Goal: Navigation & Orientation: Find specific page/section

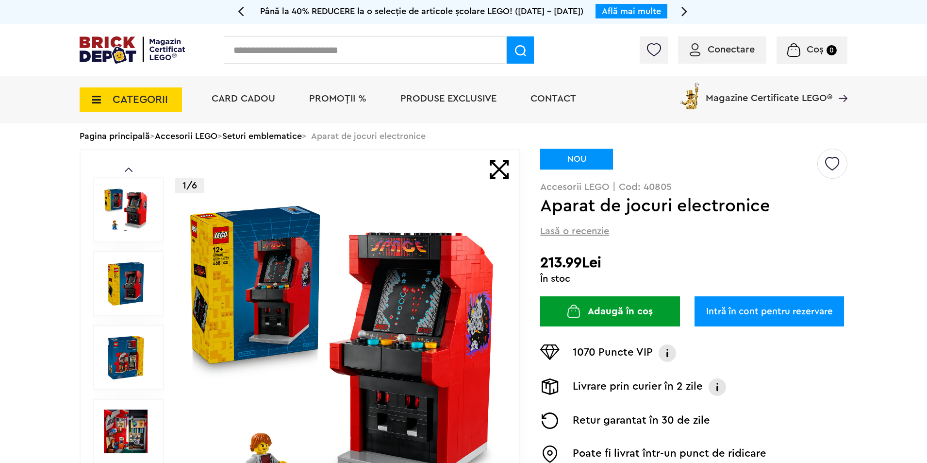
click at [290, 133] on link "Seturi emblematice" at bounding box center [262, 136] width 80 height 9
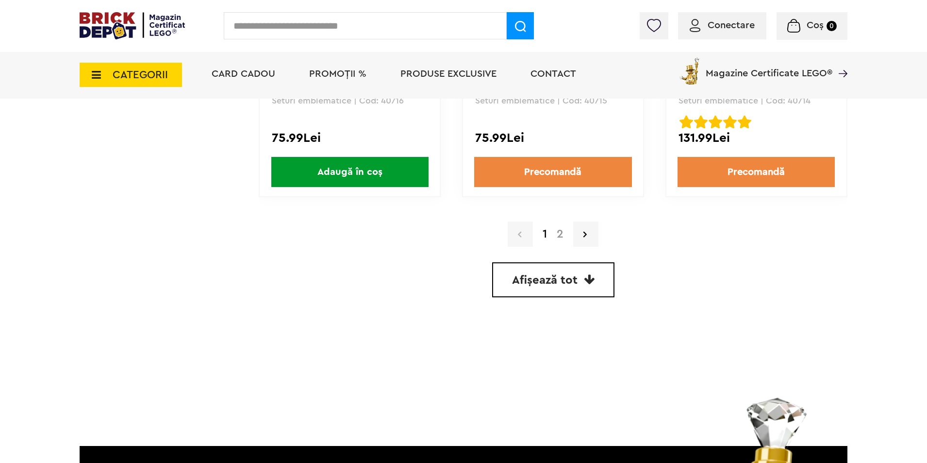
scroll to position [2839, 0]
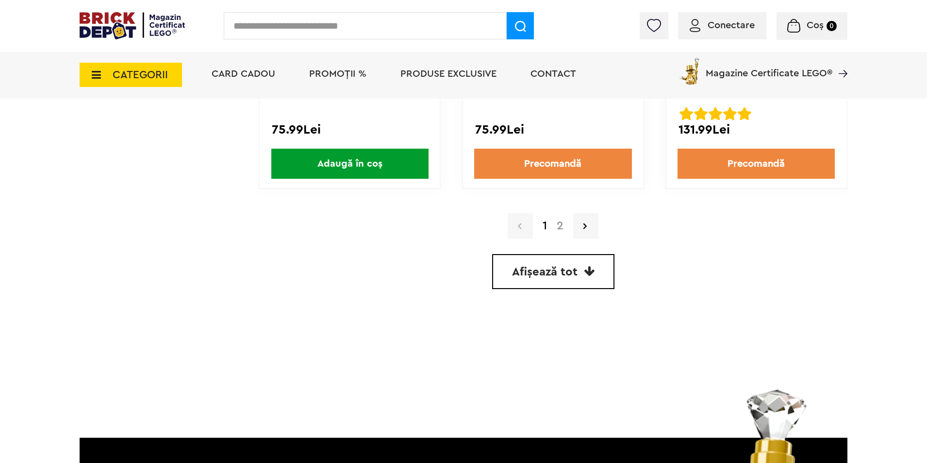
click at [560, 227] on link "2" at bounding box center [560, 226] width 17 height 12
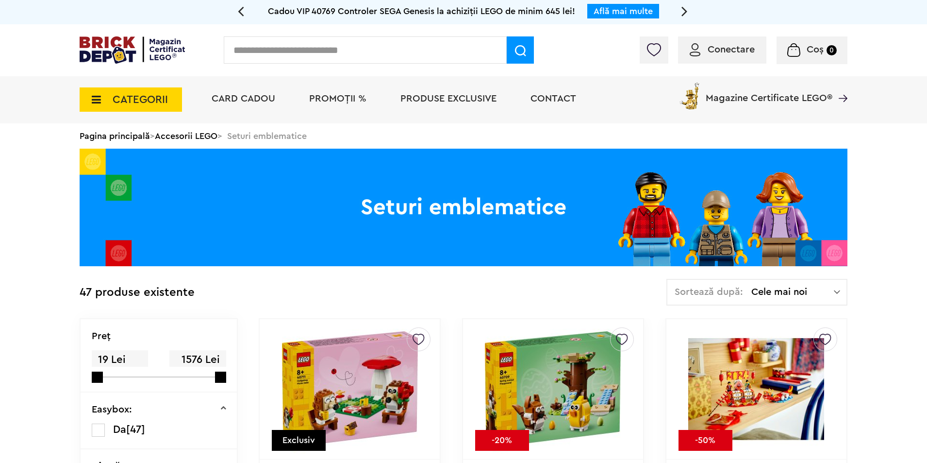
click at [152, 104] on span "CATEGORII" at bounding box center [140, 99] width 55 height 11
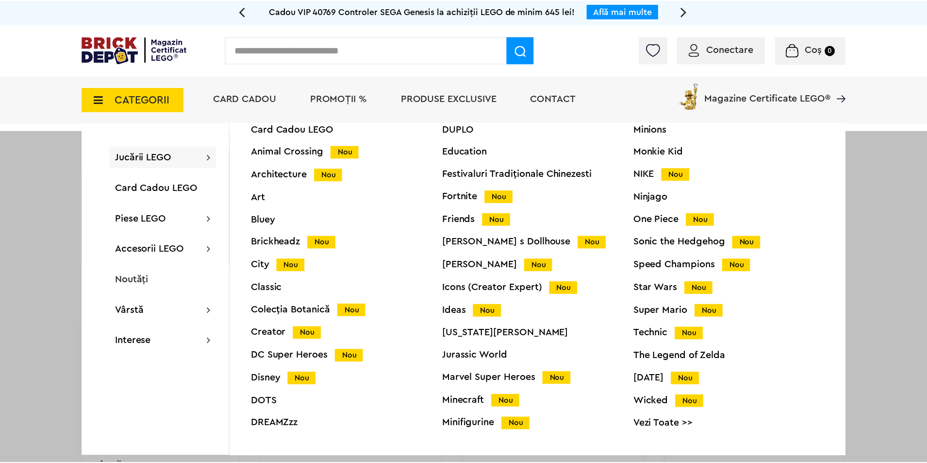
scroll to position [38, 0]
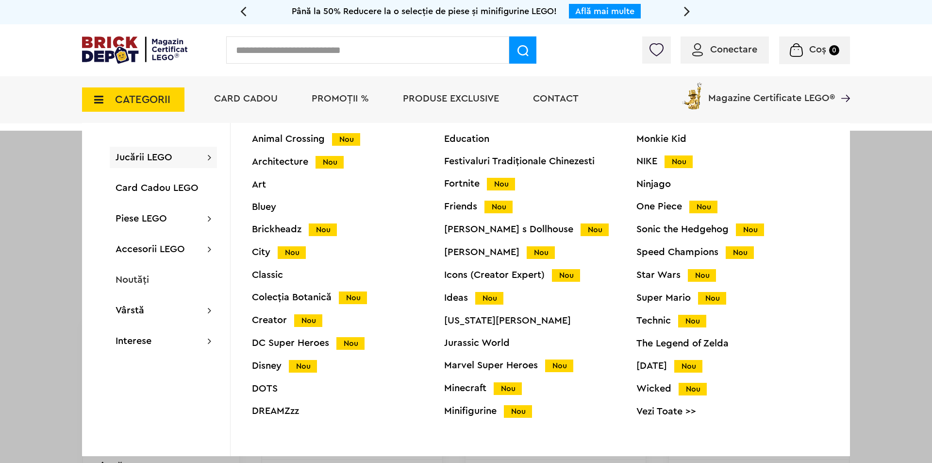
click at [479, 416] on div "Minifigurine Nou" at bounding box center [540, 411] width 192 height 10
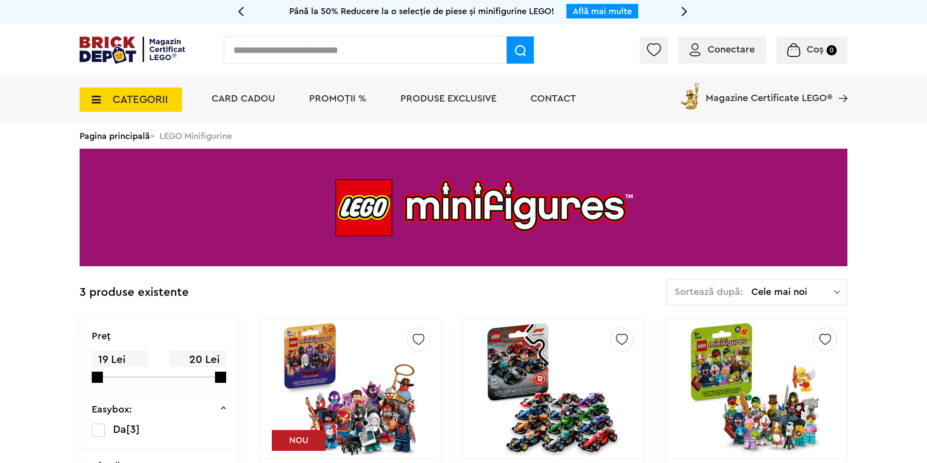
click at [137, 57] on img at bounding box center [132, 49] width 105 height 27
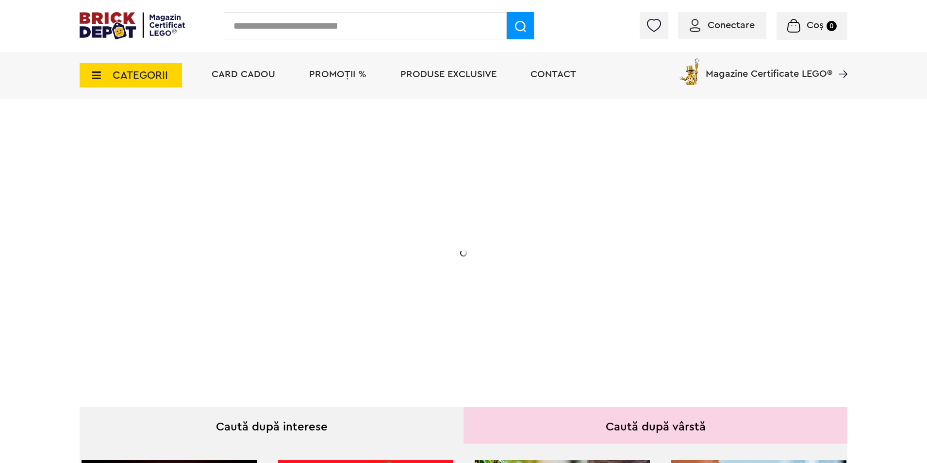
click at [98, 80] on icon at bounding box center [93, 75] width 15 height 11
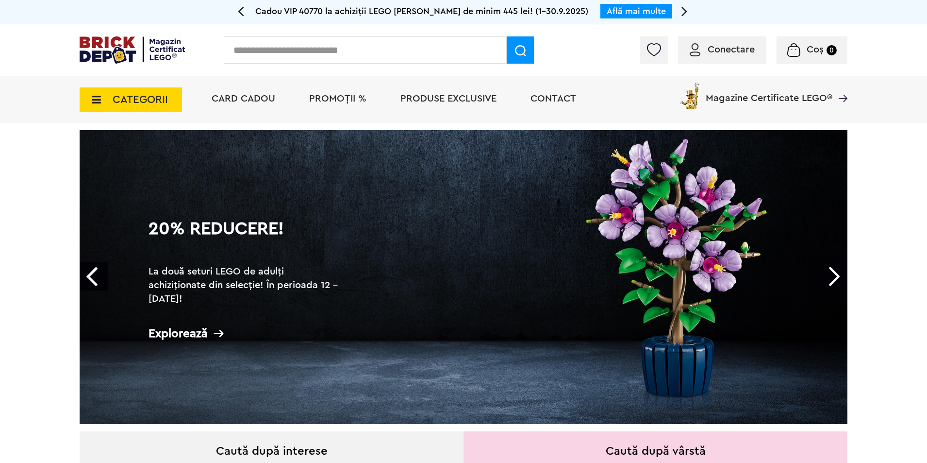
click at [134, 100] on span "CATEGORII" at bounding box center [140, 99] width 55 height 11
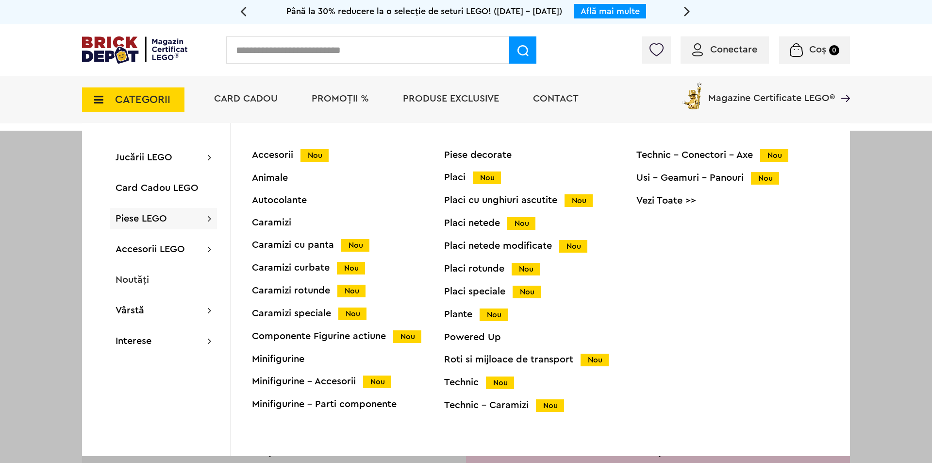
click at [272, 159] on div "Accesorii Nou" at bounding box center [348, 155] width 192 height 10
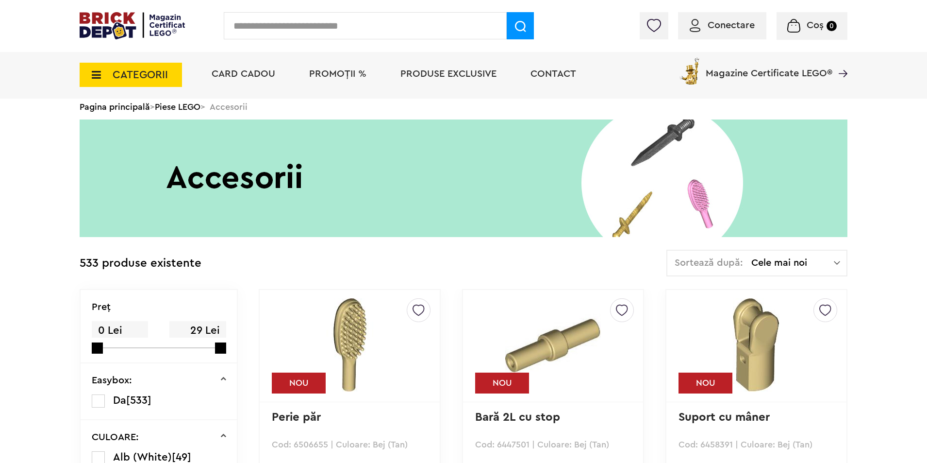
scroll to position [49, 0]
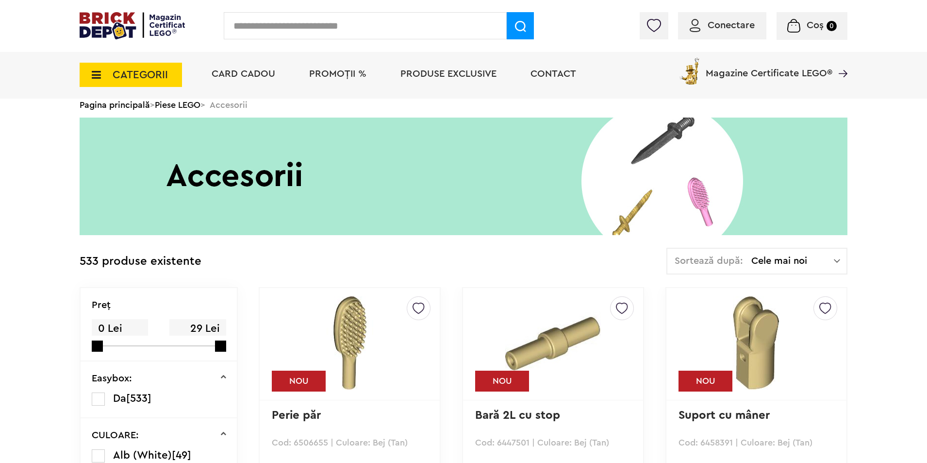
click at [90, 74] on icon at bounding box center [93, 74] width 15 height 11
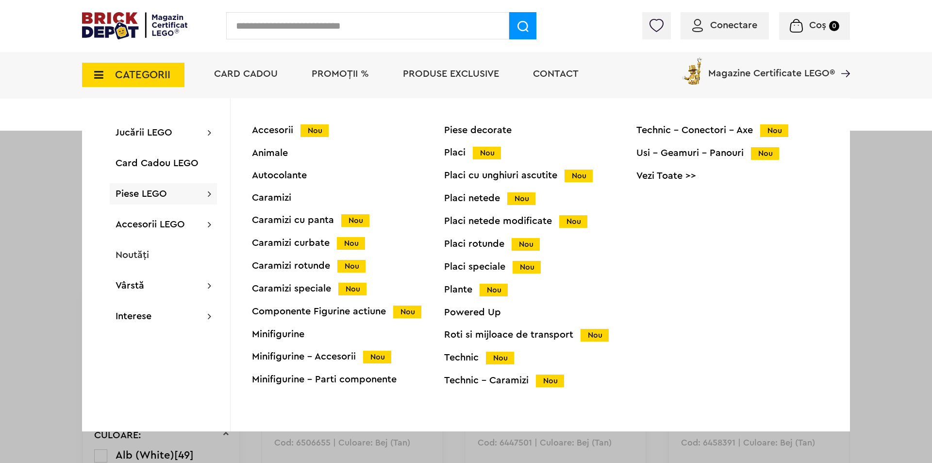
click at [272, 150] on div "Animale" at bounding box center [348, 153] width 192 height 10
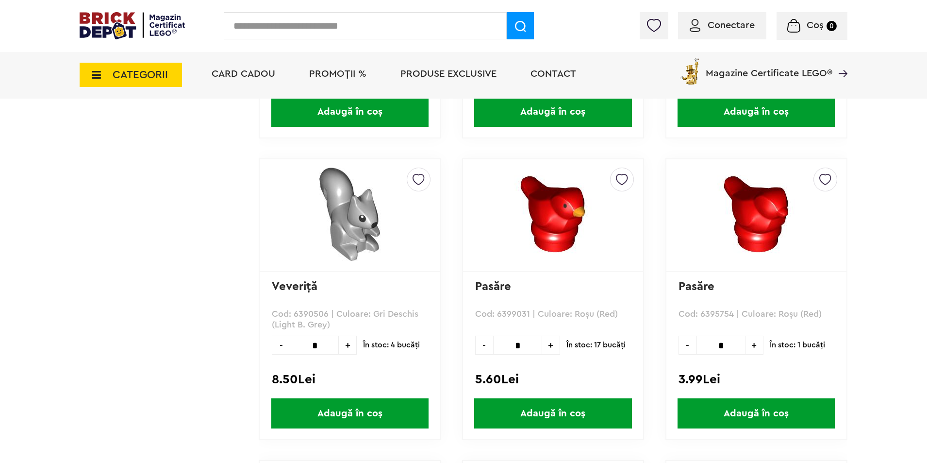
scroll to position [2378, 0]
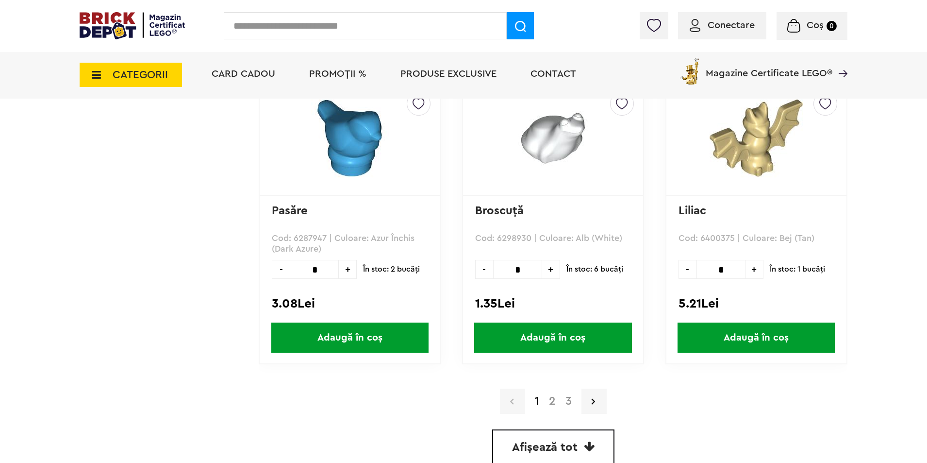
scroll to position [2718, 0]
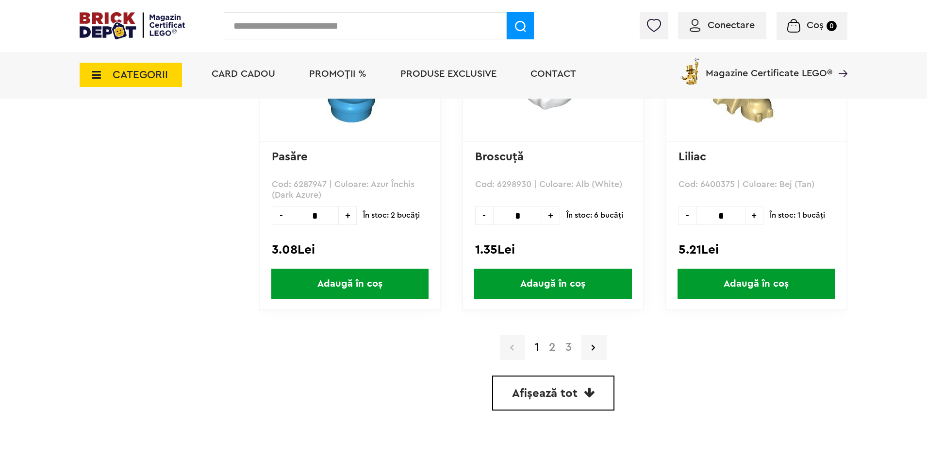
click at [549, 341] on link "2" at bounding box center [552, 347] width 17 height 12
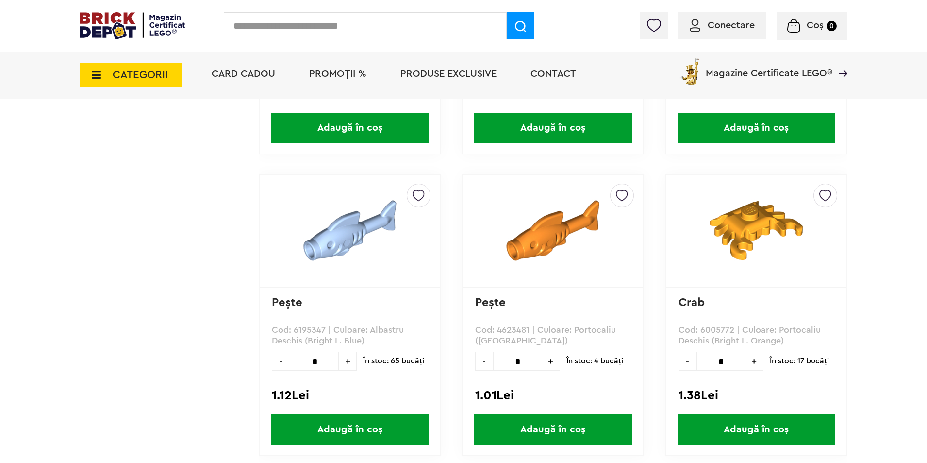
scroll to position [2669, 0]
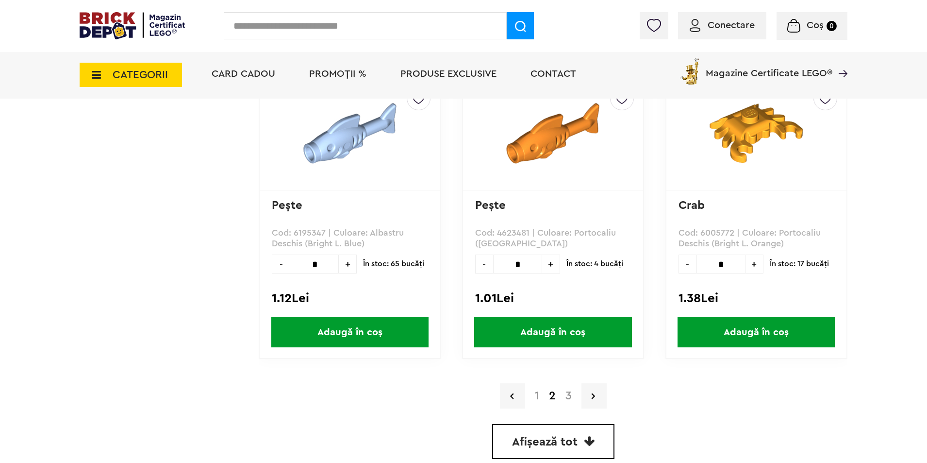
click at [566, 395] on link "3" at bounding box center [569, 396] width 16 height 12
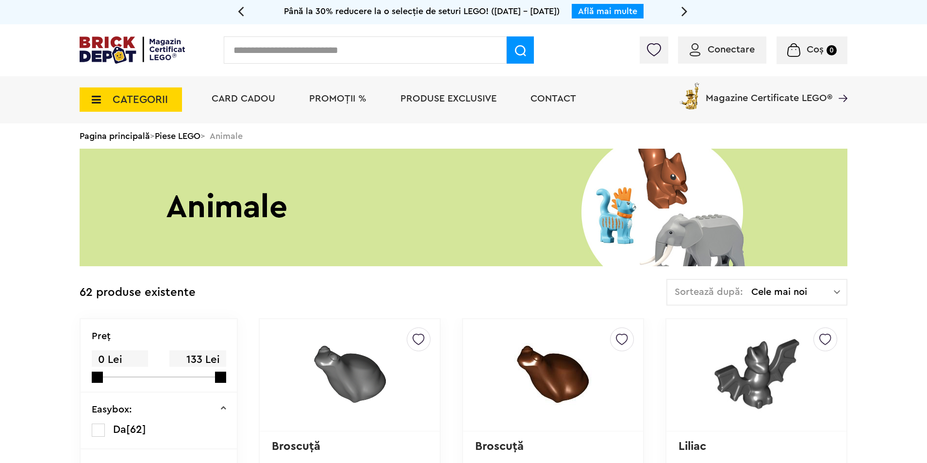
click at [155, 102] on span "CATEGORII" at bounding box center [140, 99] width 55 height 11
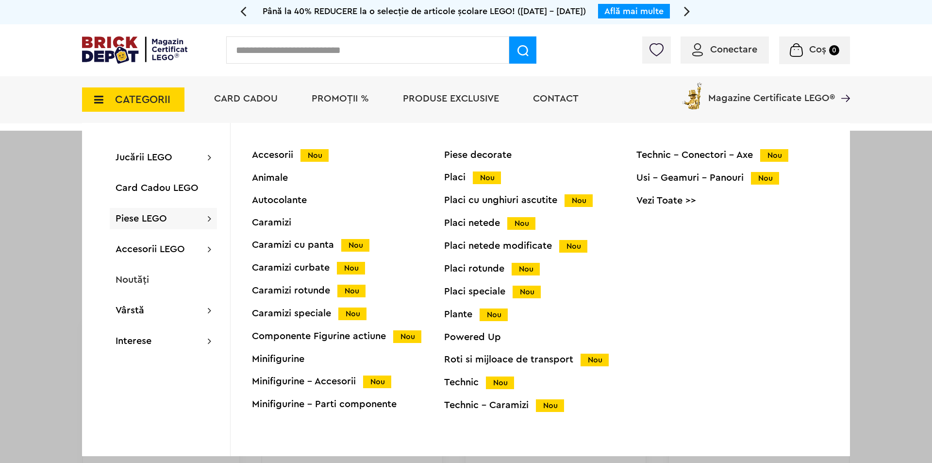
click at [474, 335] on div "Powered Up" at bounding box center [540, 337] width 192 height 10
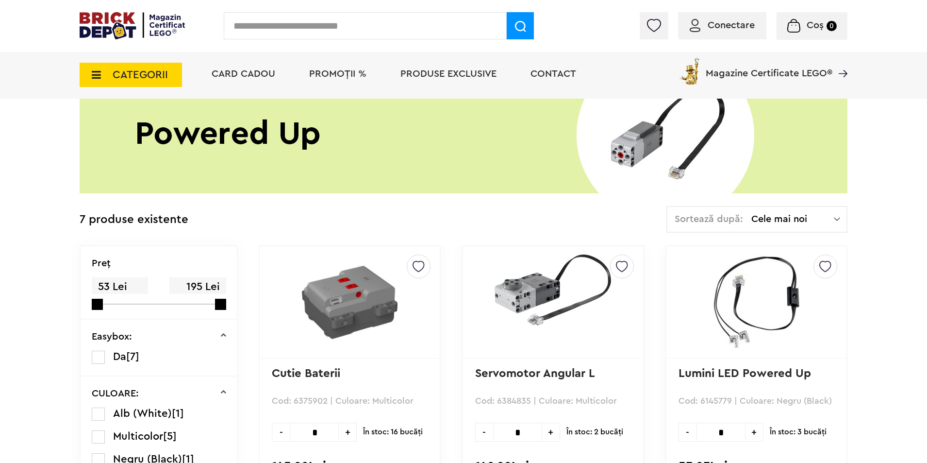
scroll to position [49, 0]
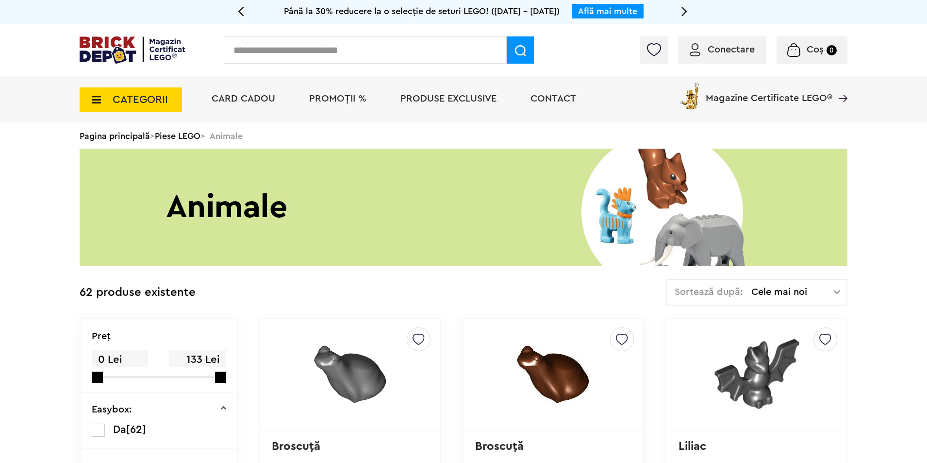
click at [146, 99] on span "CATEGORII" at bounding box center [140, 99] width 55 height 11
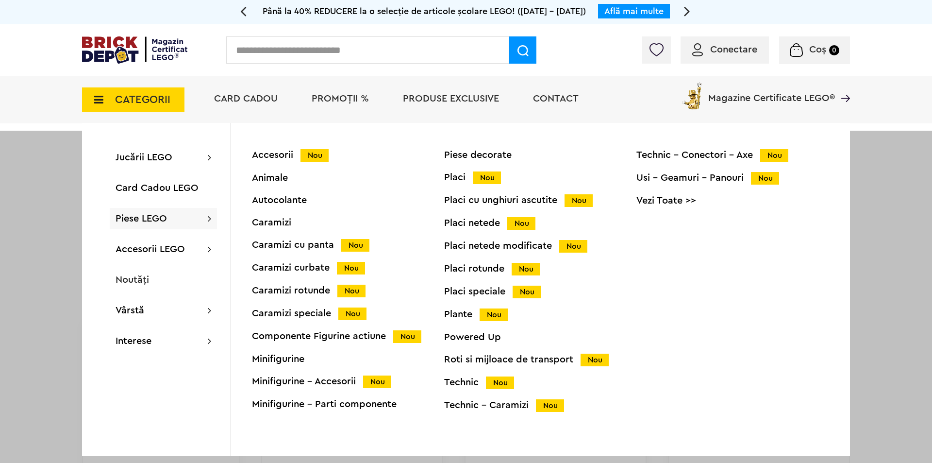
click at [347, 338] on div "Componente Figurine actiune Nou" at bounding box center [348, 336] width 192 height 10
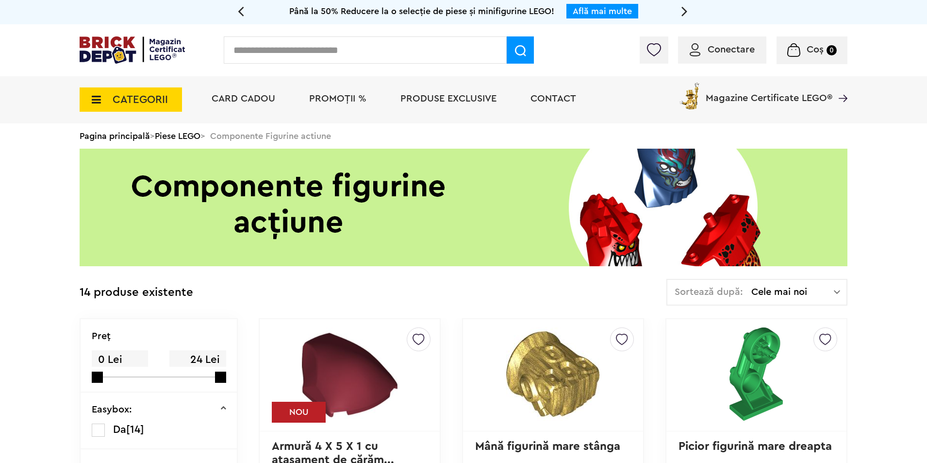
click at [95, 104] on icon at bounding box center [93, 99] width 15 height 11
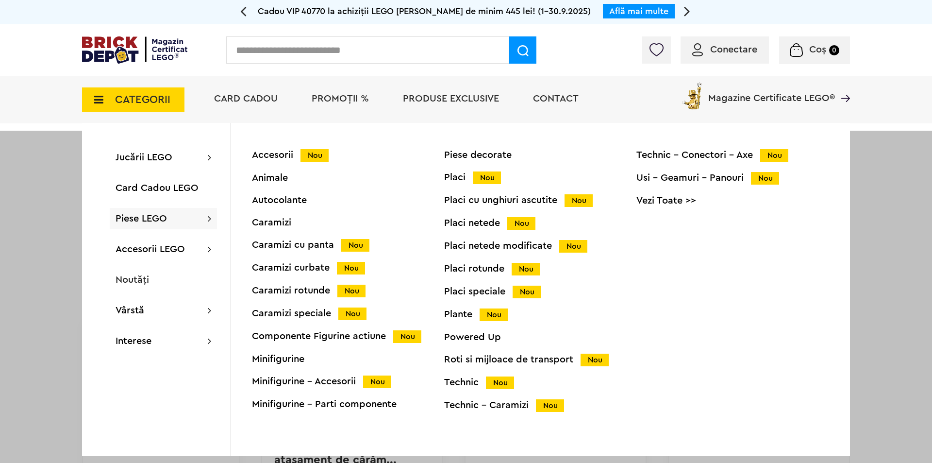
click at [293, 380] on div "Minifigurine - Accesorii Nou" at bounding box center [348, 381] width 192 height 10
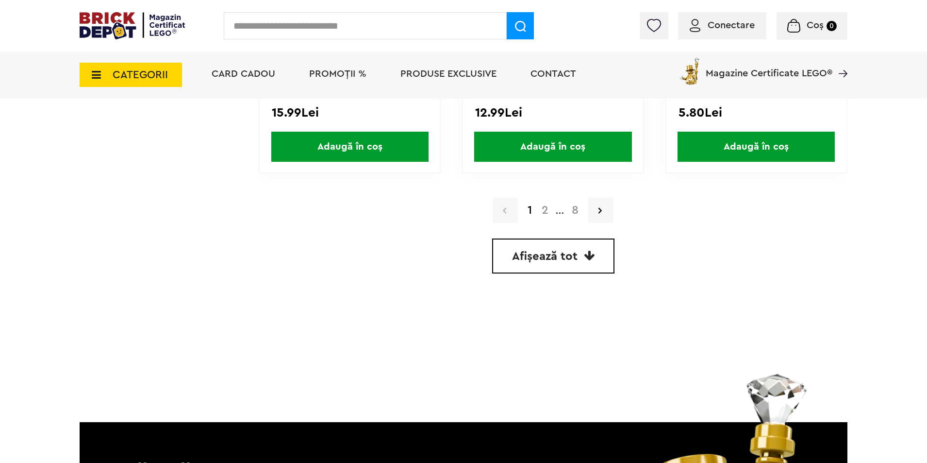
scroll to position [2863, 0]
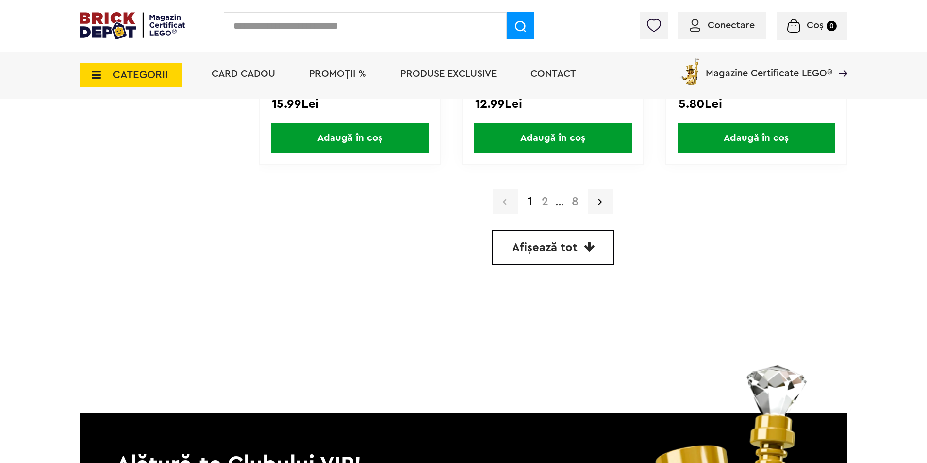
click at [543, 198] on link "2" at bounding box center [545, 202] width 17 height 12
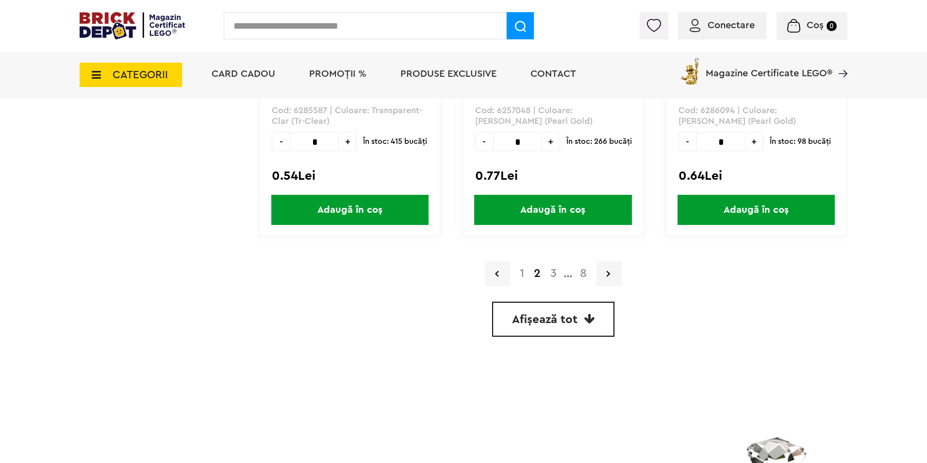
scroll to position [2815, 0]
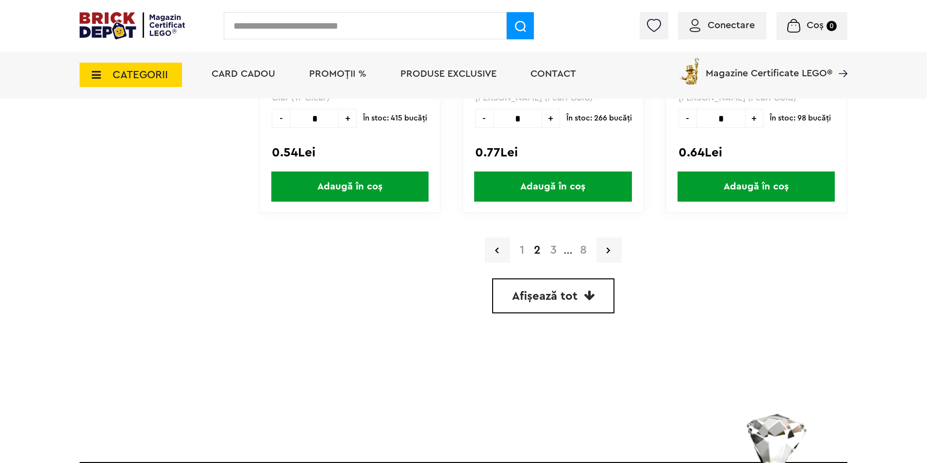
click at [551, 248] on link "3" at bounding box center [553, 250] width 16 height 12
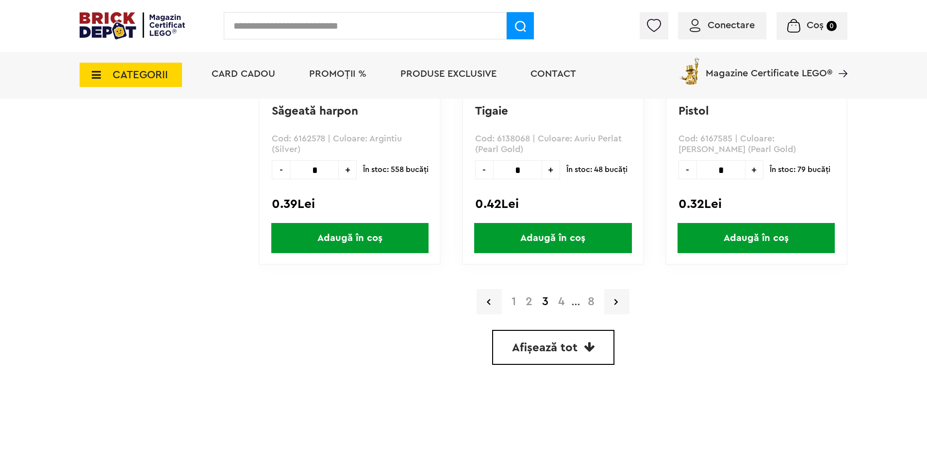
scroll to position [2766, 0]
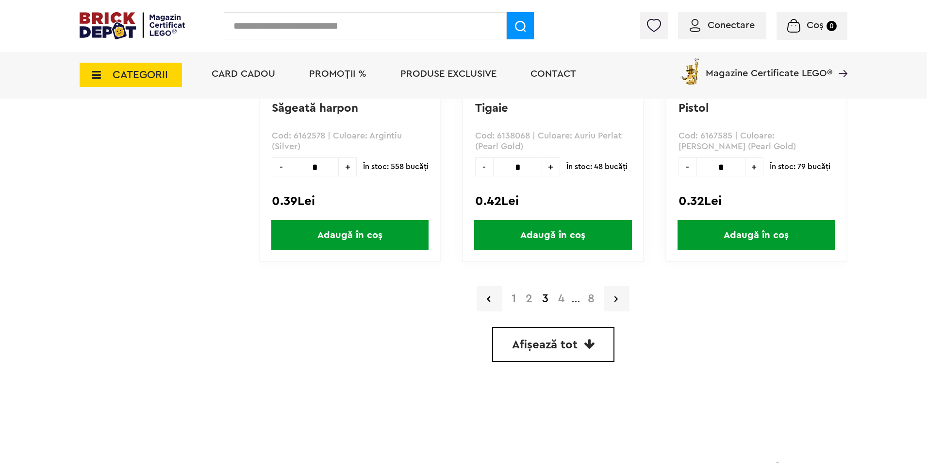
click at [559, 300] on link "4" at bounding box center [561, 299] width 16 height 12
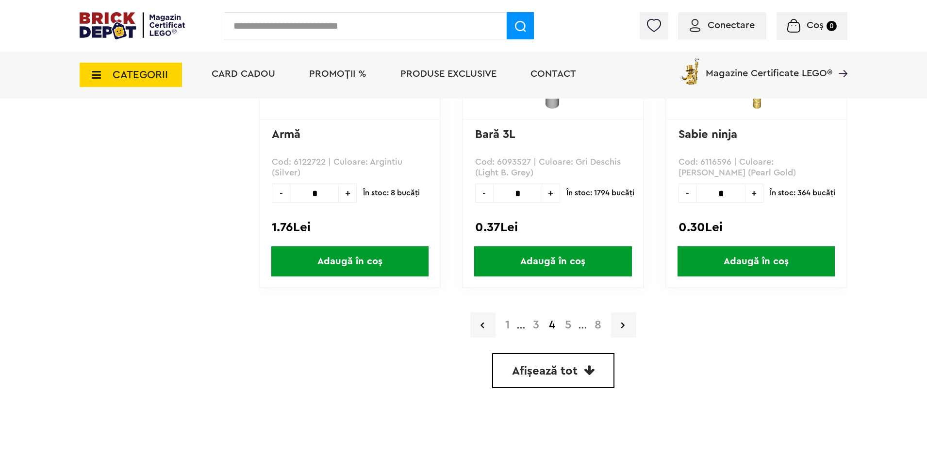
scroll to position [2815, 0]
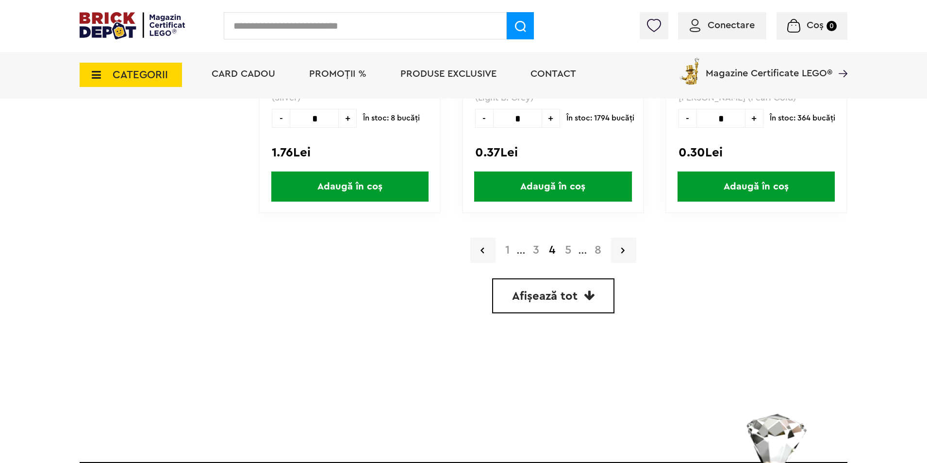
click at [565, 254] on link "5" at bounding box center [568, 250] width 16 height 12
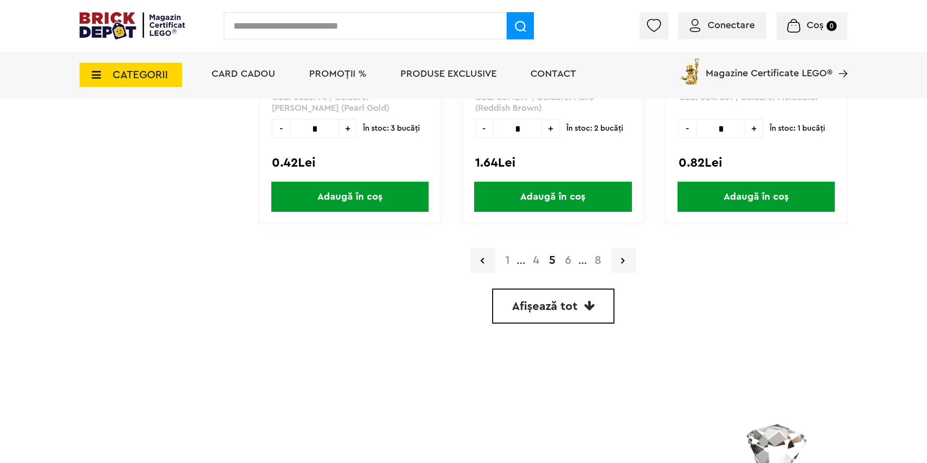
scroll to position [2888, 0]
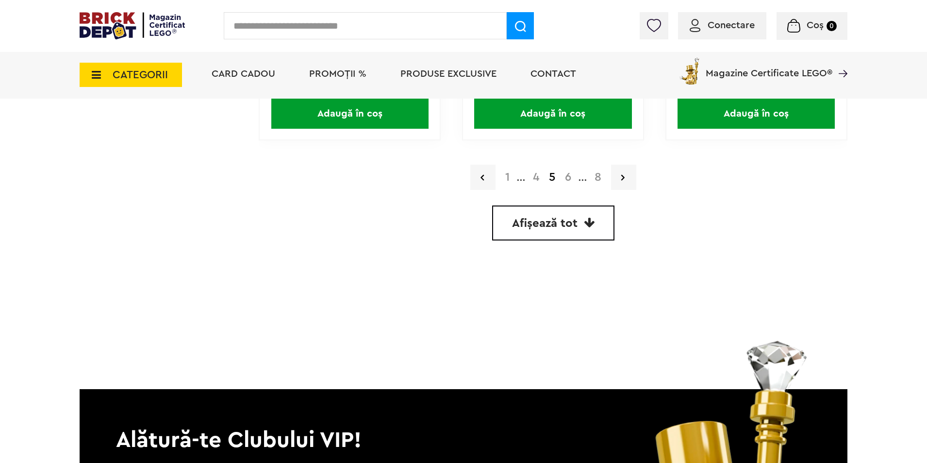
click at [571, 181] on link "6" at bounding box center [568, 177] width 16 height 12
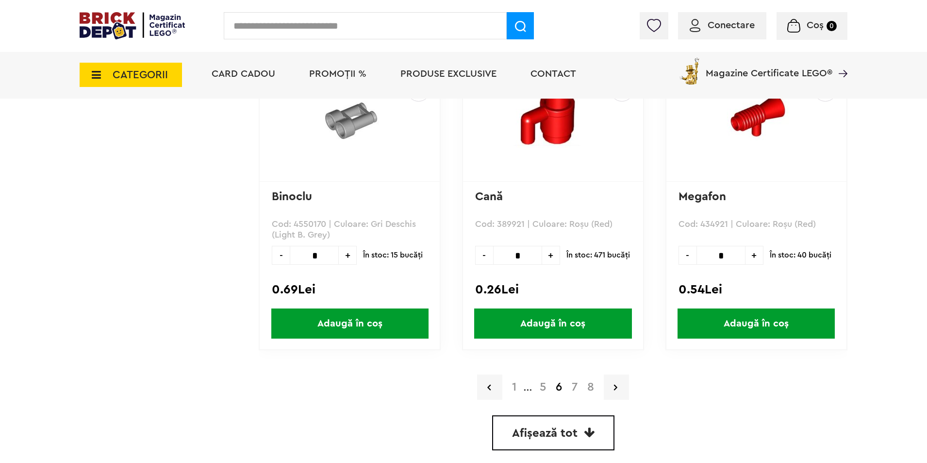
scroll to position [2766, 0]
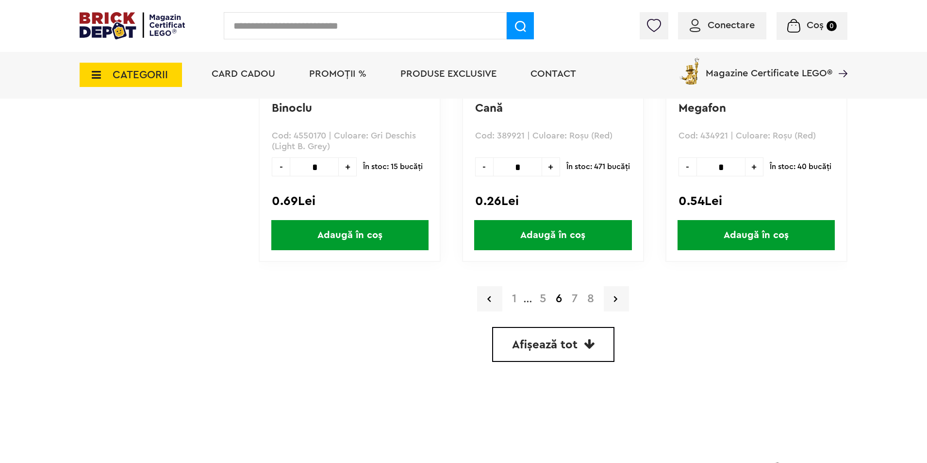
click at [573, 298] on link "7" at bounding box center [575, 299] width 16 height 12
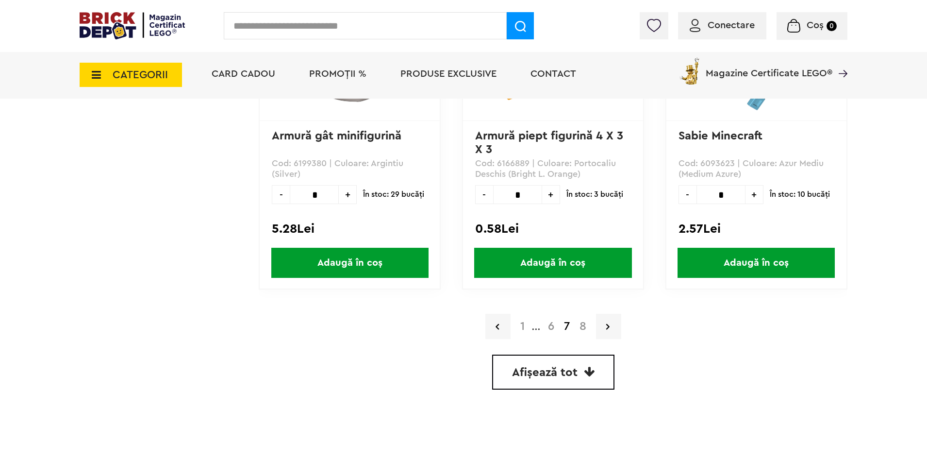
scroll to position [2742, 0]
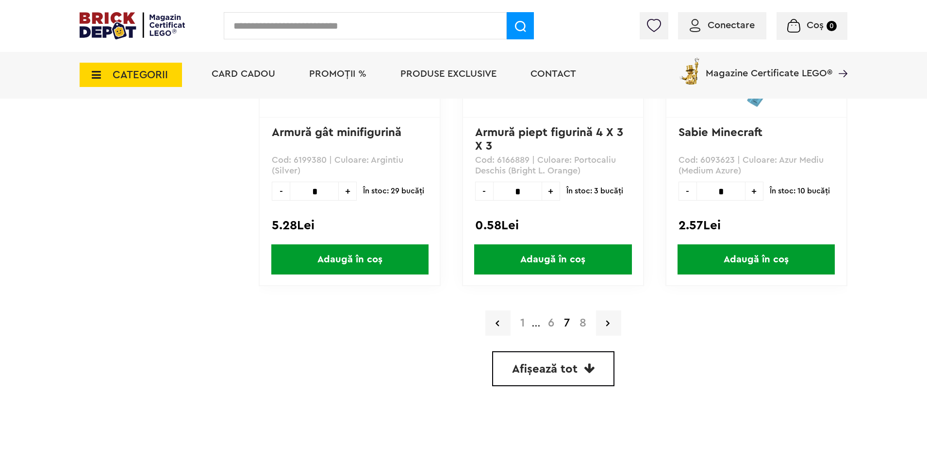
click at [586, 323] on link "8" at bounding box center [583, 323] width 17 height 12
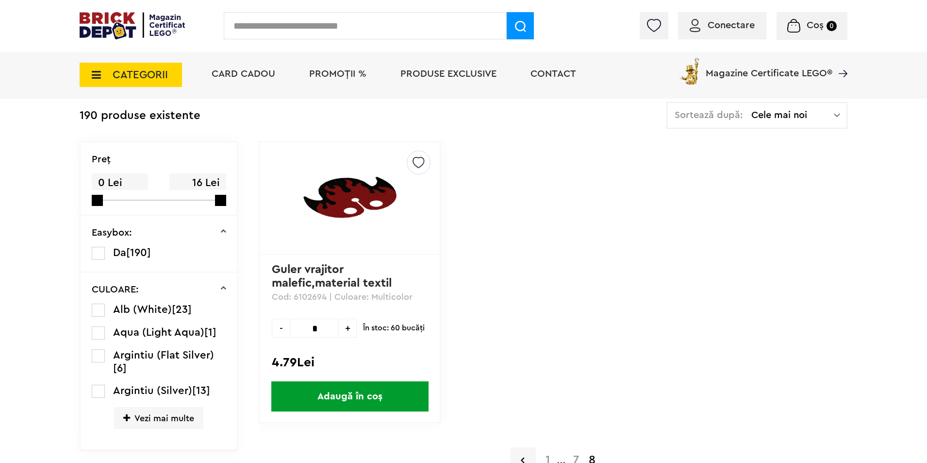
click at [136, 75] on span "CATEGORII" at bounding box center [140, 74] width 55 height 11
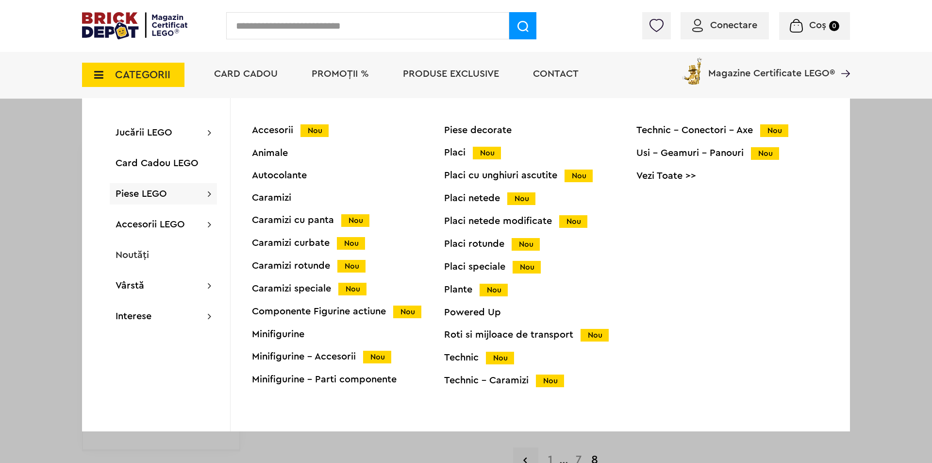
click at [367, 380] on div "Minifigurine - Parti componente" at bounding box center [348, 379] width 192 height 10
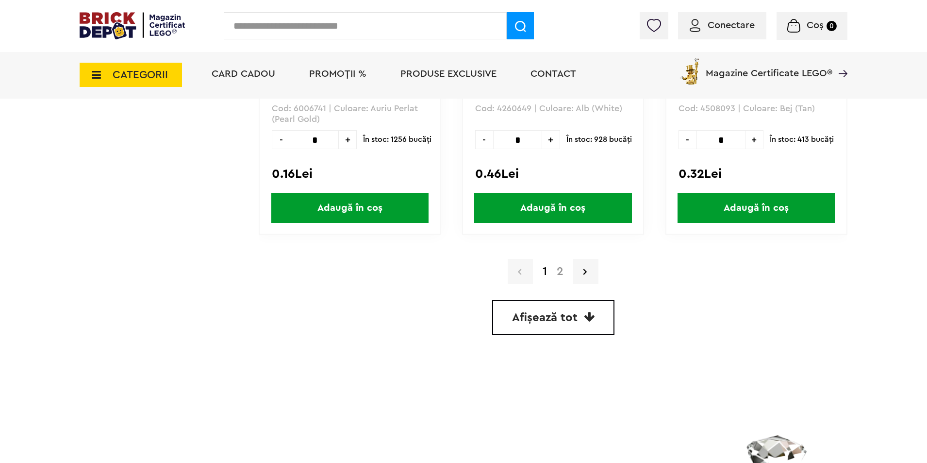
scroll to position [2843, 0]
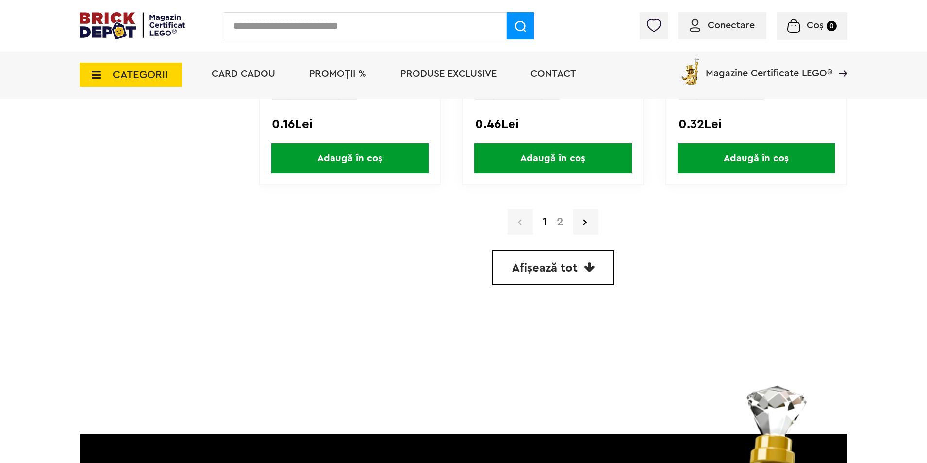
click at [561, 223] on link "2" at bounding box center [560, 222] width 17 height 12
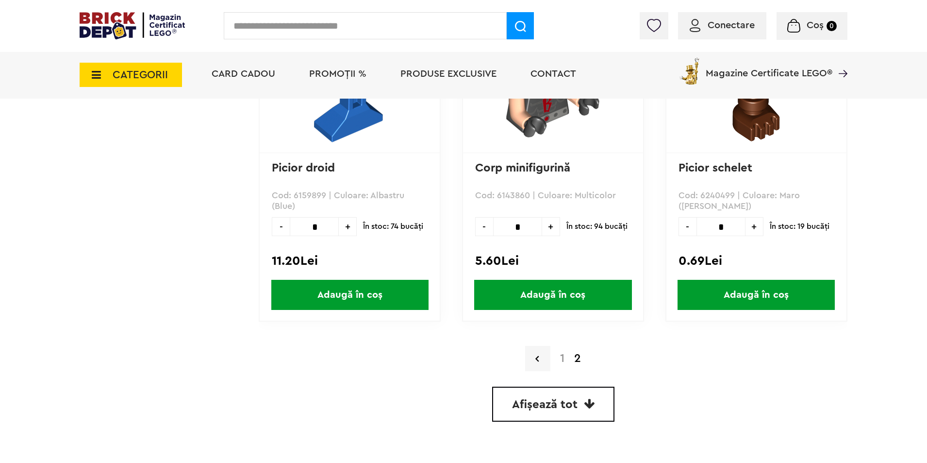
scroll to position [1553, 0]
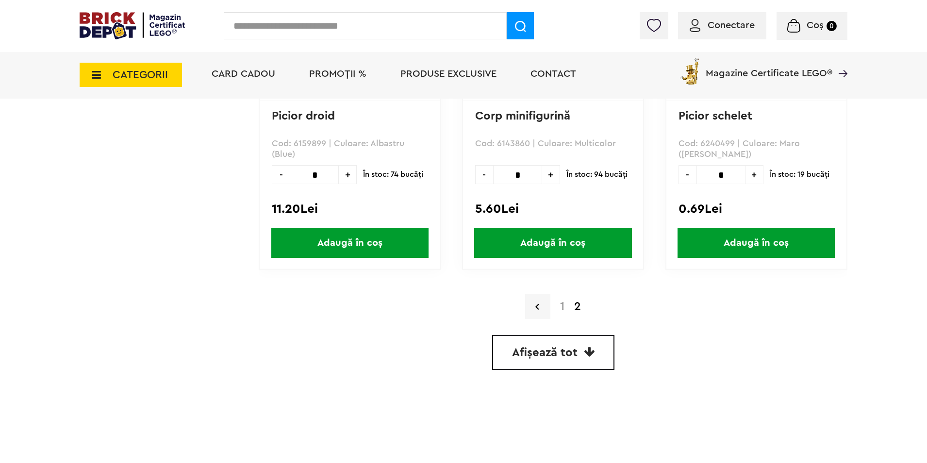
click at [581, 298] on div "1 2" at bounding box center [553, 306] width 589 height 25
click at [581, 304] on strong "2" at bounding box center [577, 306] width 17 height 12
click at [576, 304] on strong "2" at bounding box center [577, 306] width 17 height 12
click at [565, 306] on link "1" at bounding box center [562, 306] width 14 height 12
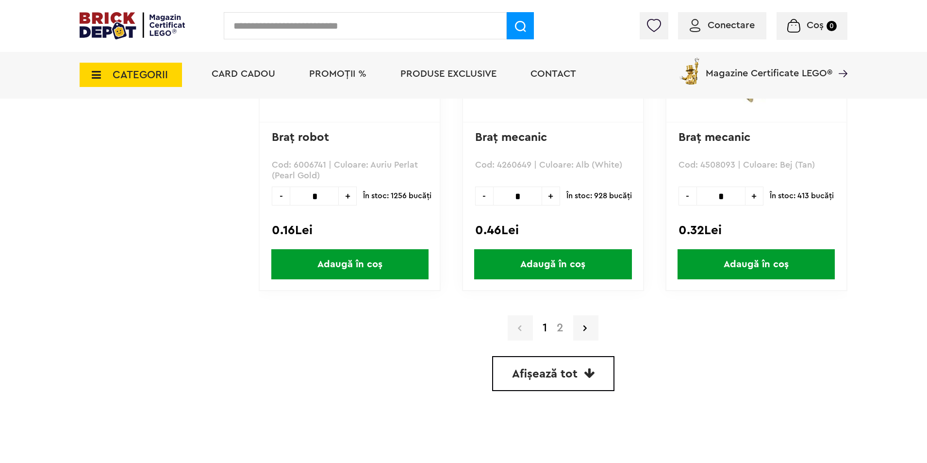
scroll to position [2863, 0]
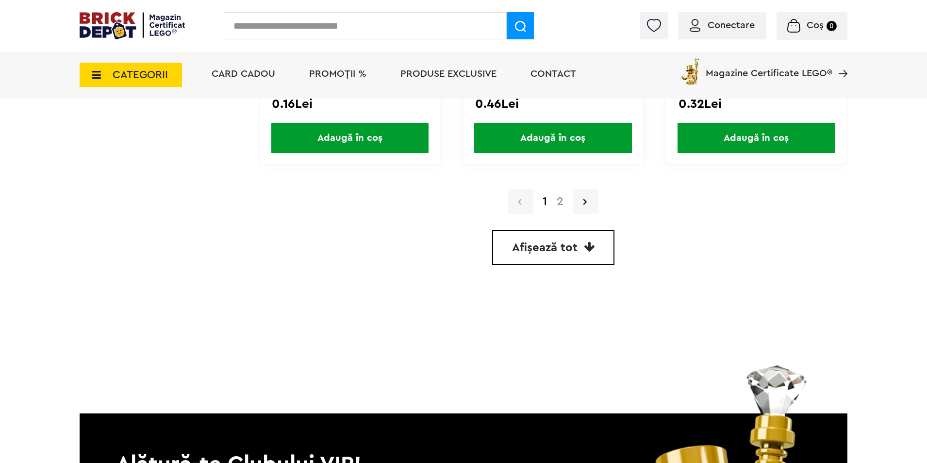
click at [559, 205] on link "2" at bounding box center [560, 202] width 17 height 12
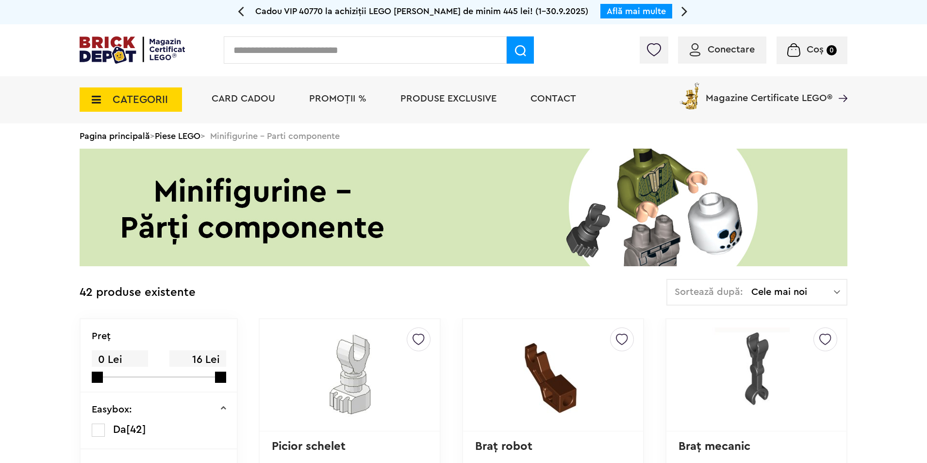
click at [146, 103] on span "CATEGORII" at bounding box center [140, 99] width 55 height 11
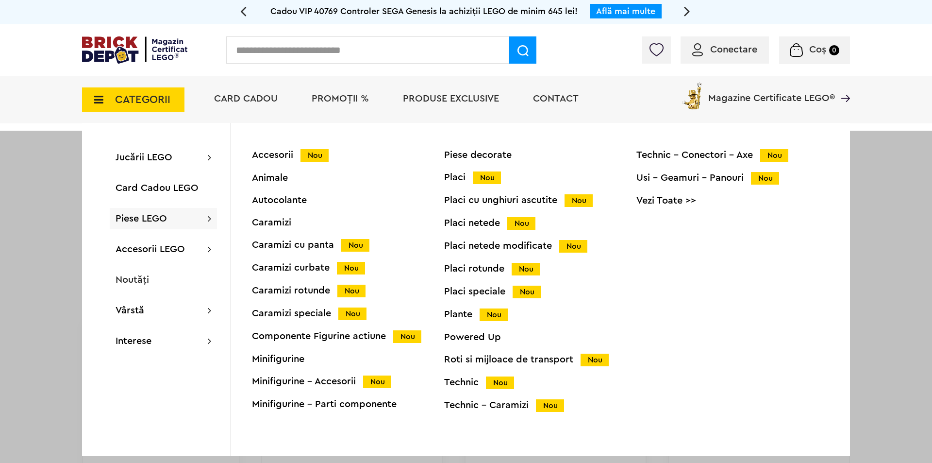
click at [280, 363] on div "Minifigurine" at bounding box center [348, 359] width 192 height 10
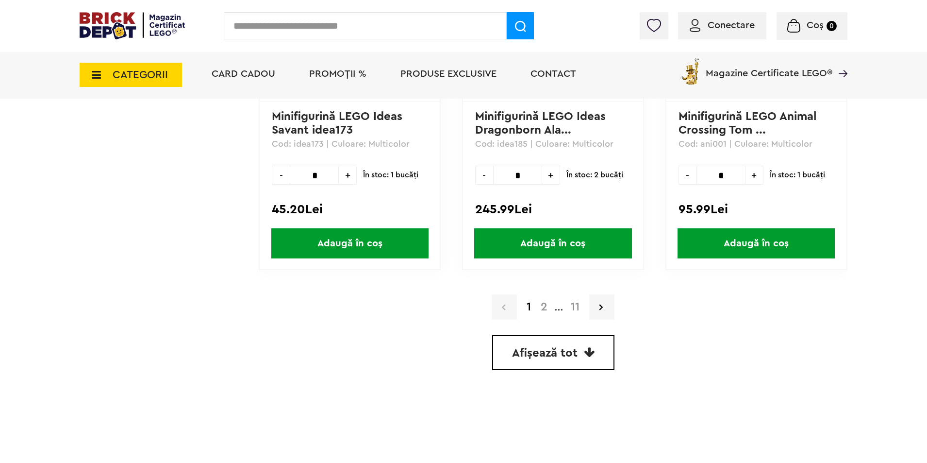
scroll to position [2766, 0]
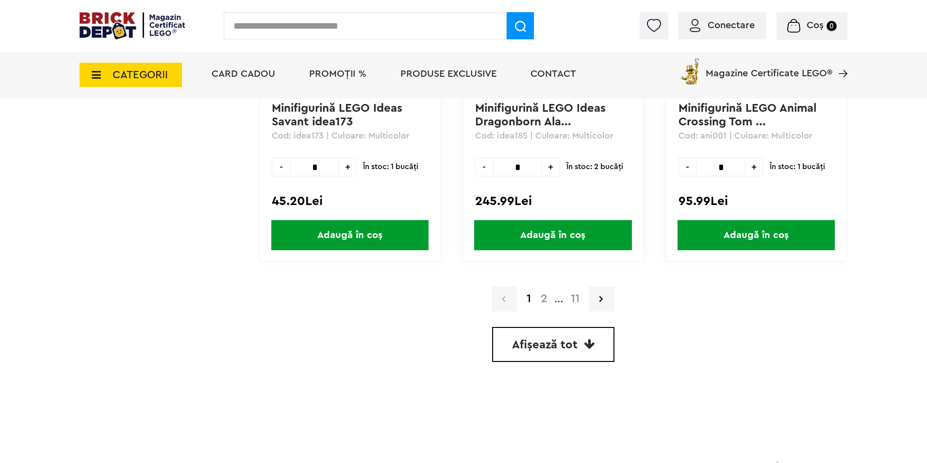
click at [544, 298] on link "2" at bounding box center [544, 299] width 17 height 12
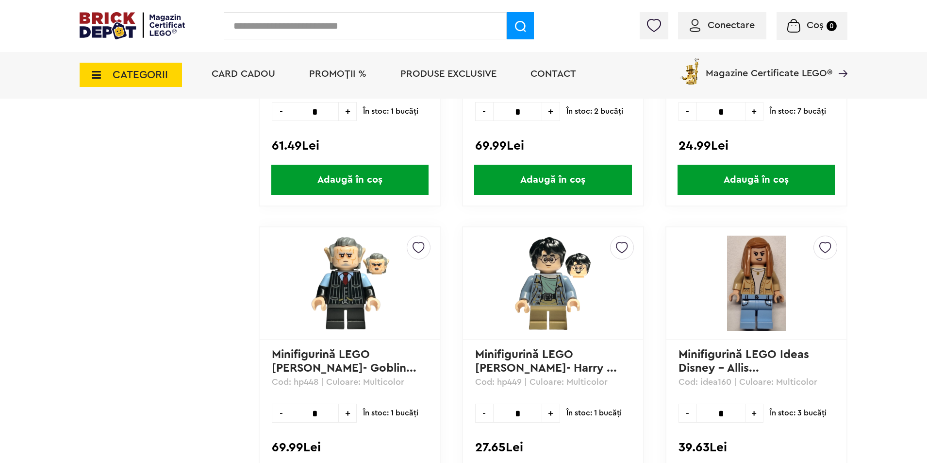
scroll to position [2014, 0]
